Goal: Check status

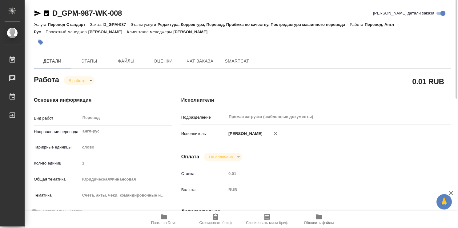
click at [283, 36] on div at bounding box center [173, 42] width 278 height 14
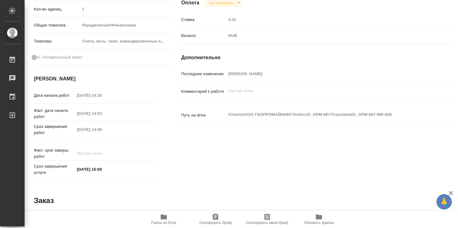
scroll to position [297, 0]
